Goal: Navigation & Orientation: Understand site structure

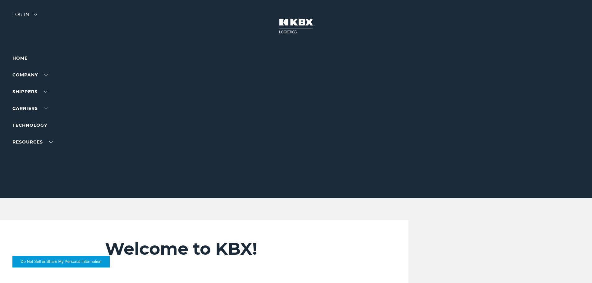
click at [25, 17] on div "Log in" at bounding box center [24, 16] width 25 height 9
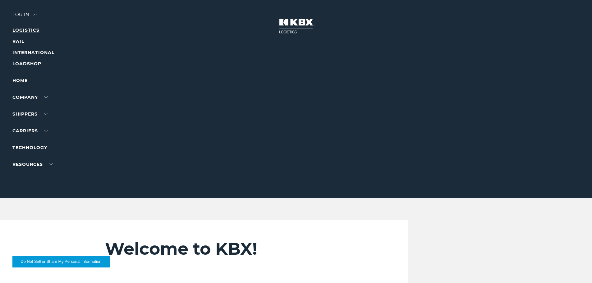
click at [25, 31] on link "LOGISTICS" at bounding box center [25, 30] width 27 height 6
click at [23, 54] on link "INTERNATIONAL" at bounding box center [33, 53] width 42 height 6
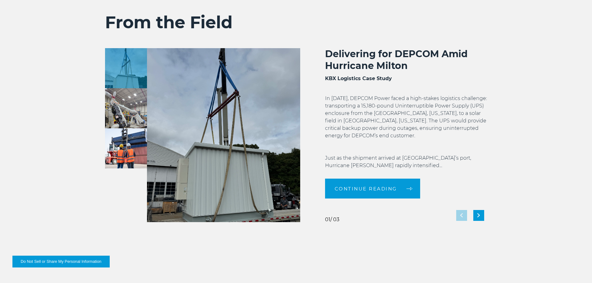
scroll to position [1387, 0]
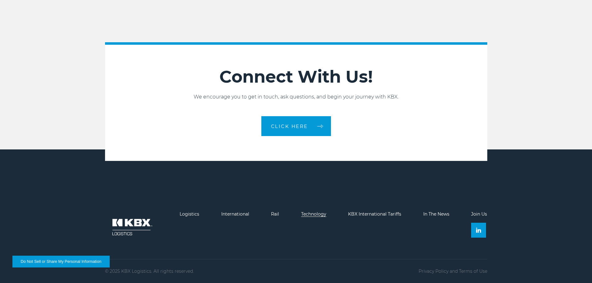
click at [316, 215] on link "Technology" at bounding box center [313, 214] width 25 height 6
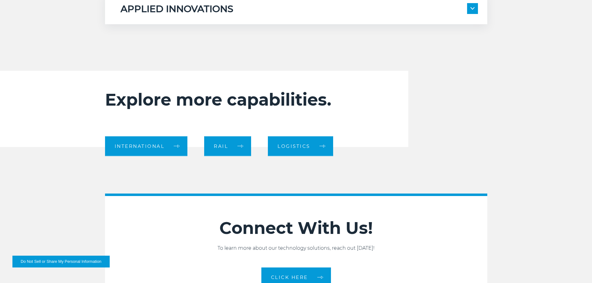
scroll to position [663, 0]
